Goal: Task Accomplishment & Management: Manage account settings

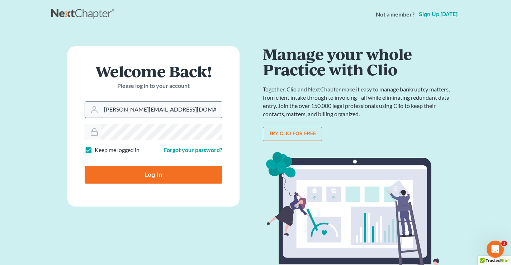
click at [171, 111] on input "[PERSON_NAME][EMAIL_ADDRESS][DOMAIN_NAME]" at bounding box center [161, 110] width 121 height 16
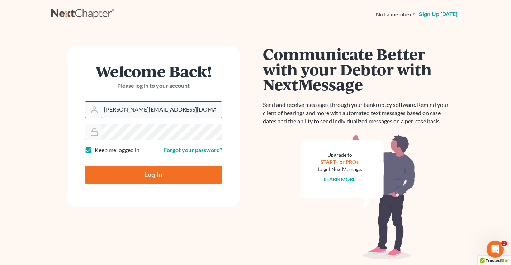
type input "[EMAIL_ADDRESS][DOMAIN_NAME]"
click at [173, 173] on input "Log In" at bounding box center [154, 175] width 138 height 18
type input "Thinking..."
